Goal: Information Seeking & Learning: Learn about a topic

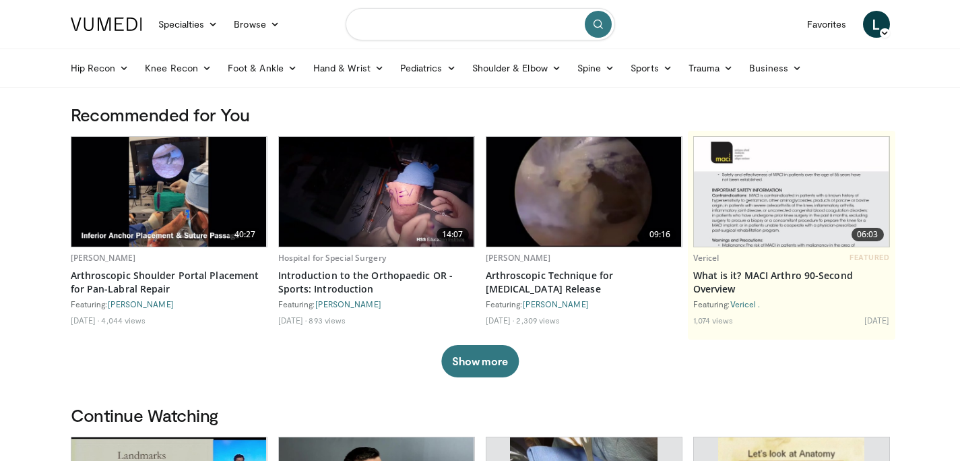
click at [421, 26] on input "Search topics, interventions" at bounding box center [479, 24] width 269 height 32
type input "**********"
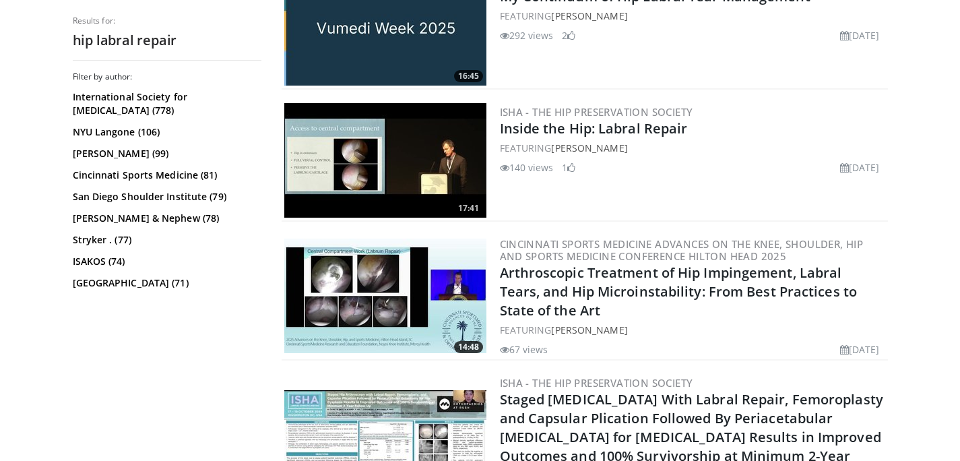
scroll to position [1236, 0]
